Goal: Task Accomplishment & Management: Manage account settings

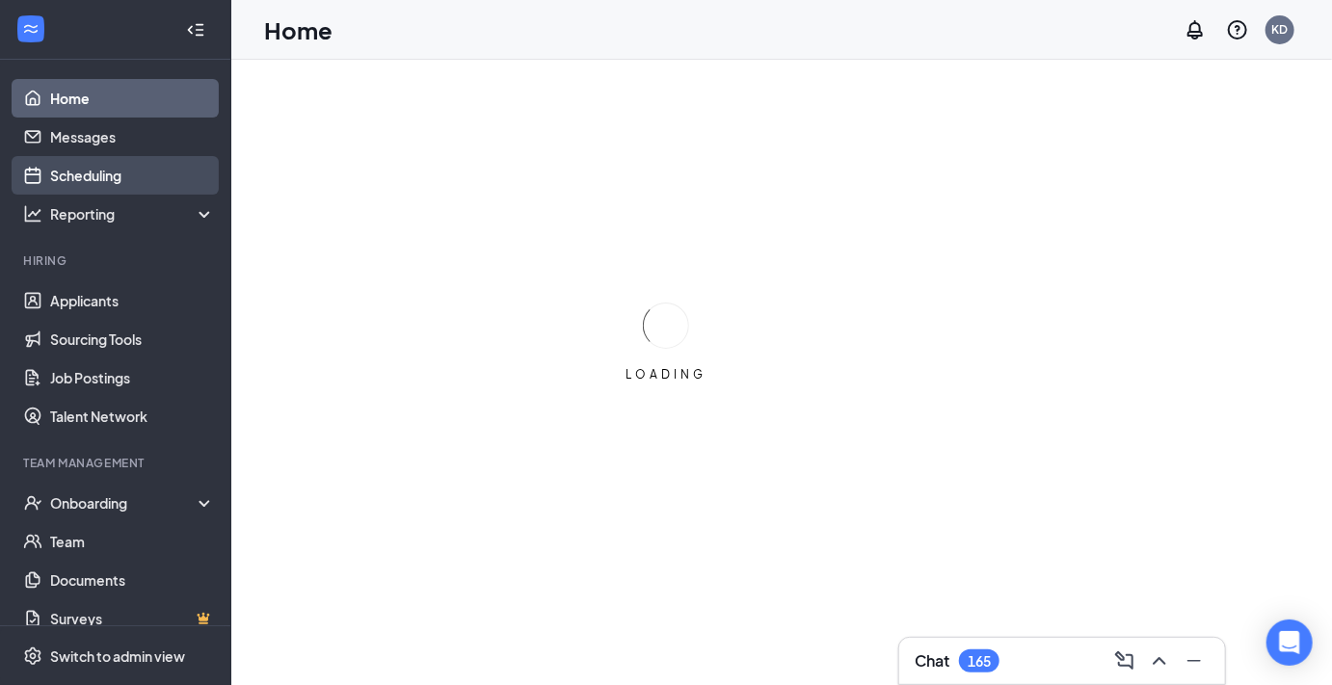
click at [94, 168] on link "Scheduling" at bounding box center [132, 175] width 165 height 39
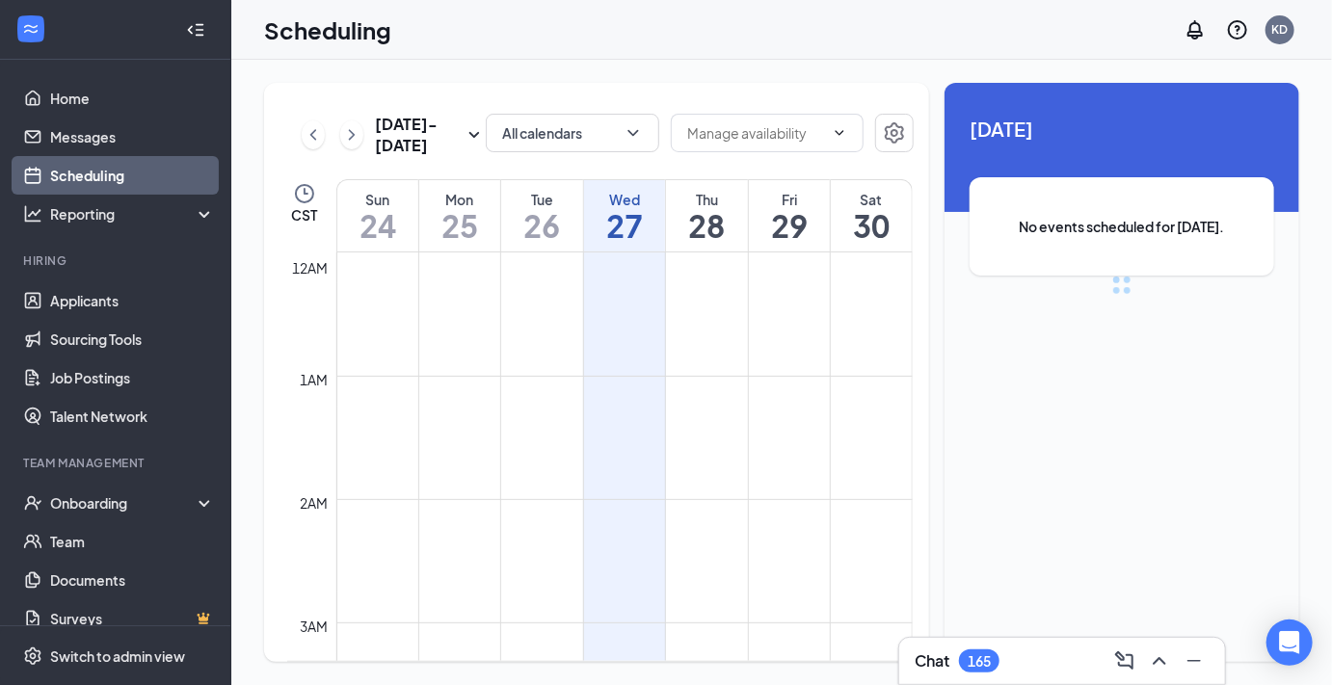
scroll to position [947, 0]
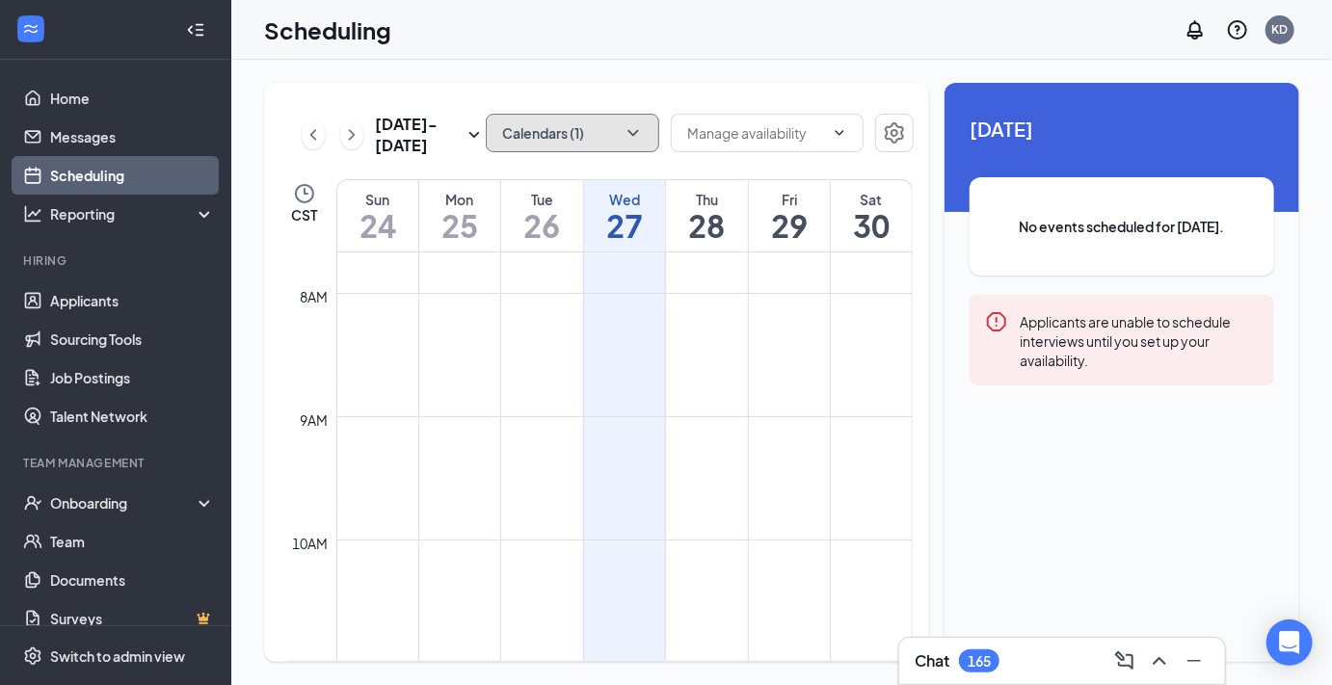
click at [633, 128] on icon "ChevronDown" at bounding box center [633, 132] width 19 height 19
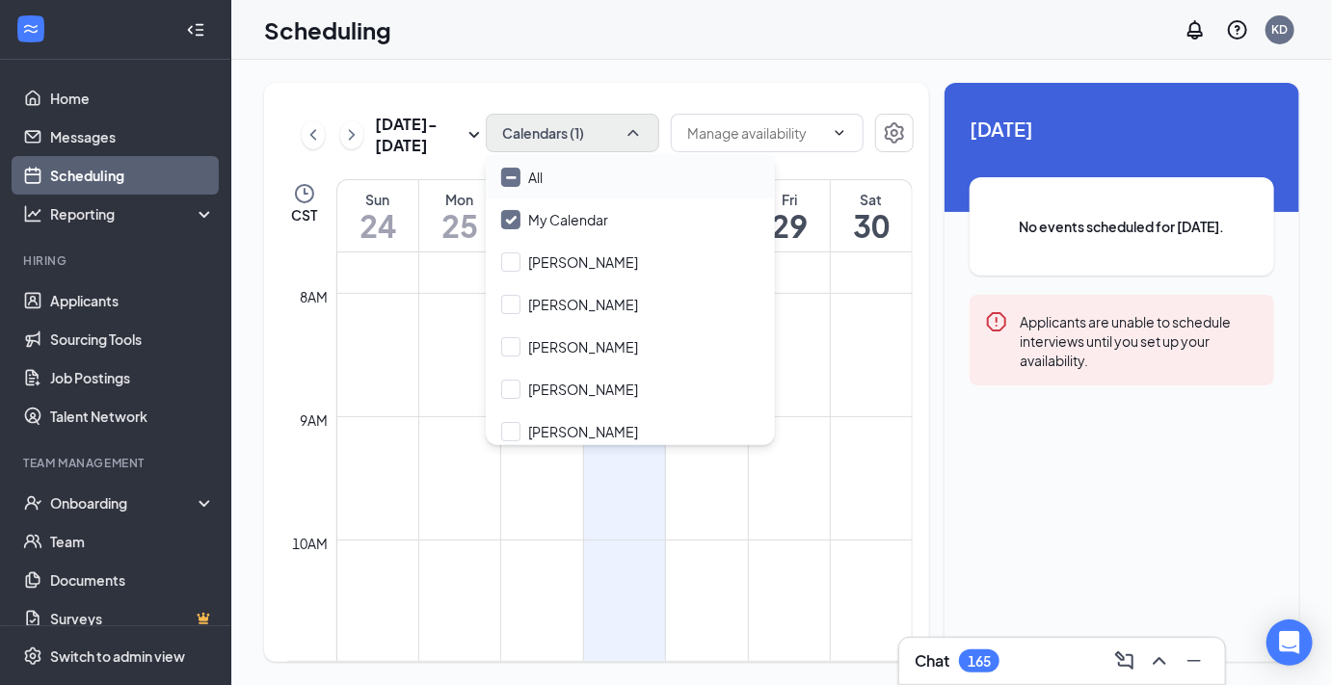
click at [572, 175] on div "All" at bounding box center [630, 177] width 289 height 42
checkbox input "true"
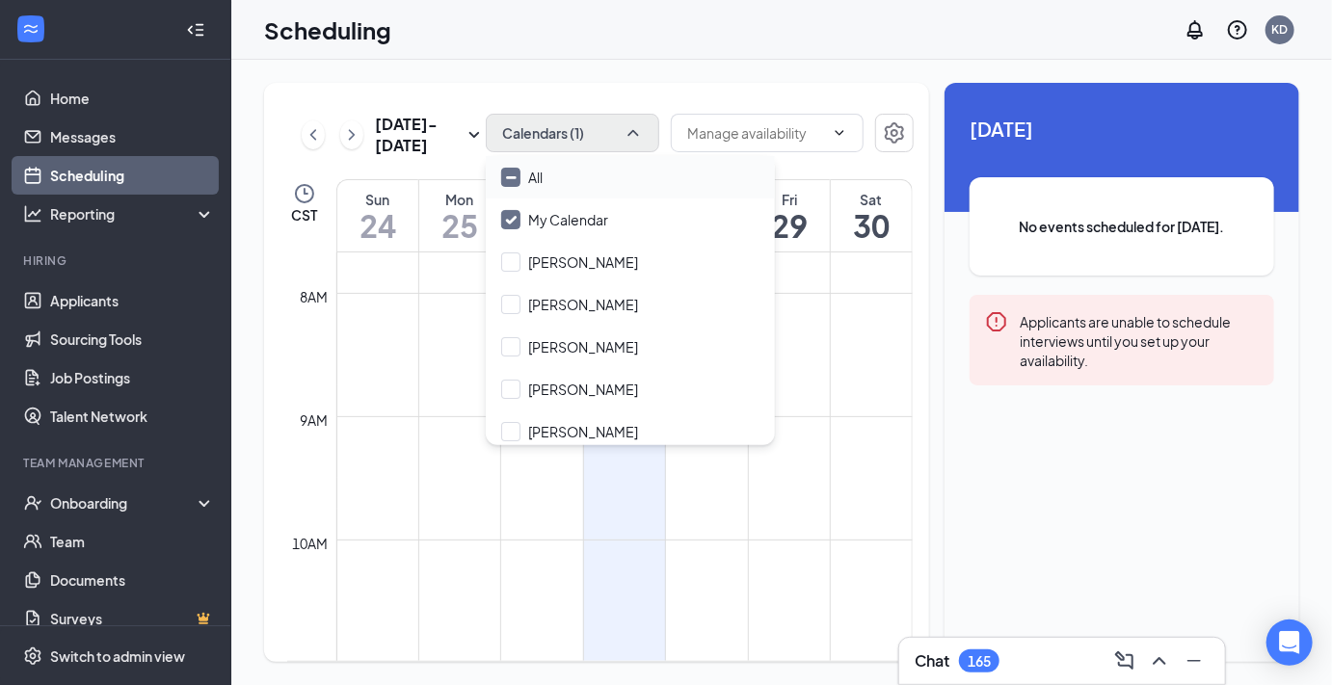
checkbox input "true"
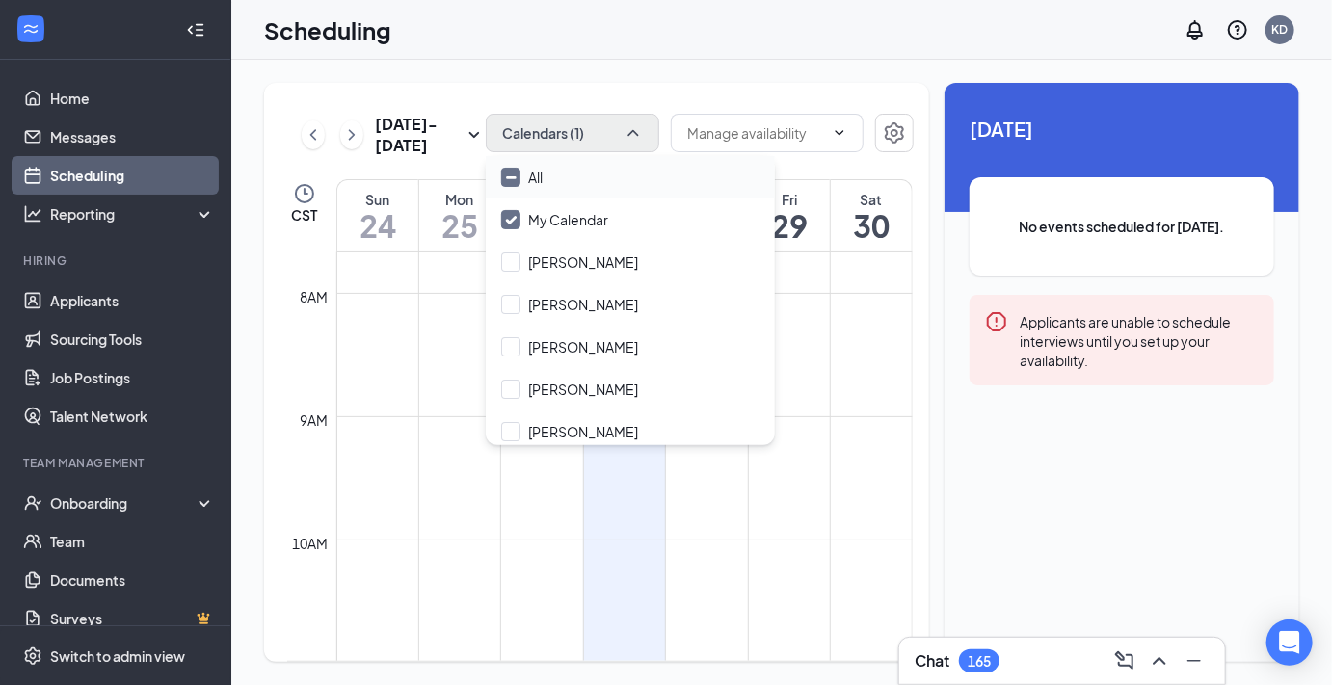
checkbox input "true"
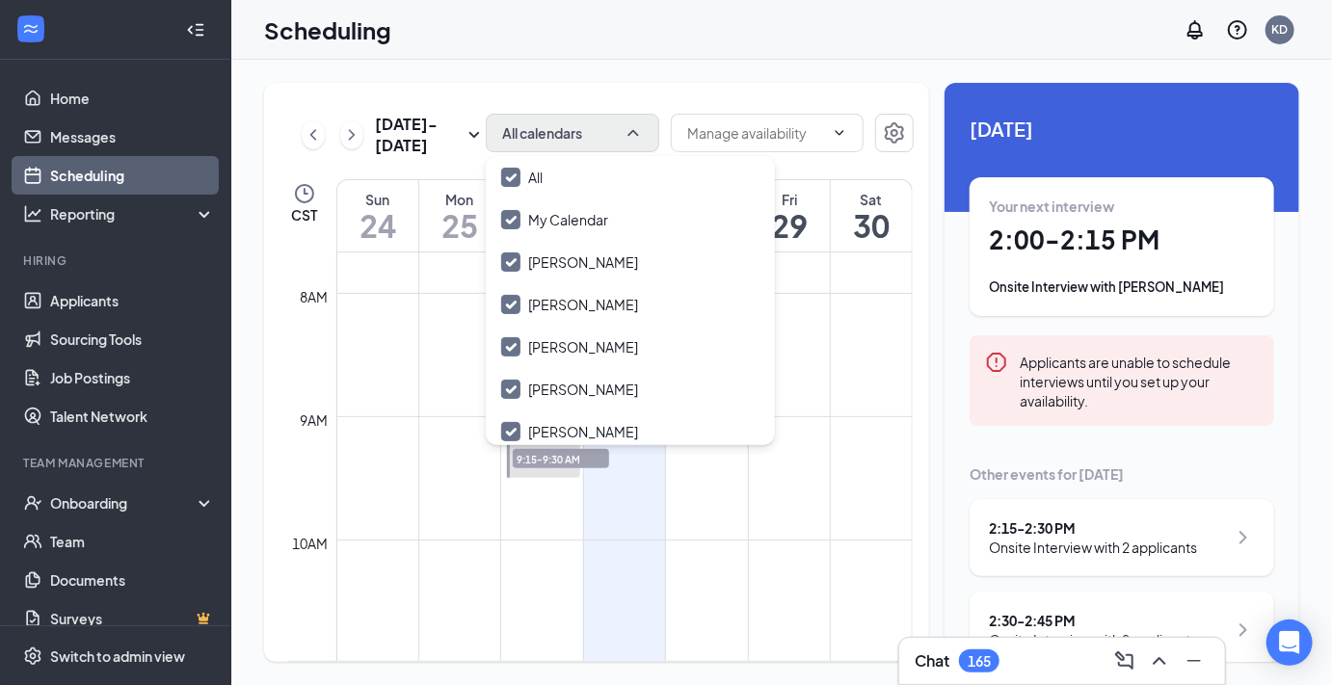
click at [613, 95] on div "[DATE] - [DATE] All calendars CST Sun 24 Mon 25 Tue 26 Wed 27 Thu 28 Fri 29 Sat…" at bounding box center [596, 372] width 665 height 579
